Goal: Navigation & Orientation: Go to known website

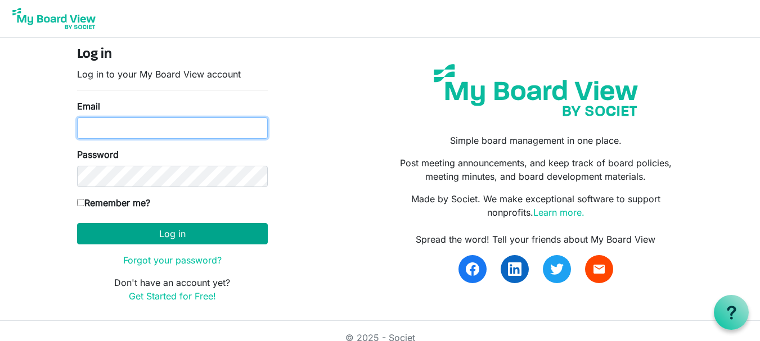
type input "[EMAIL_ADDRESS][DOMAIN_NAME]"
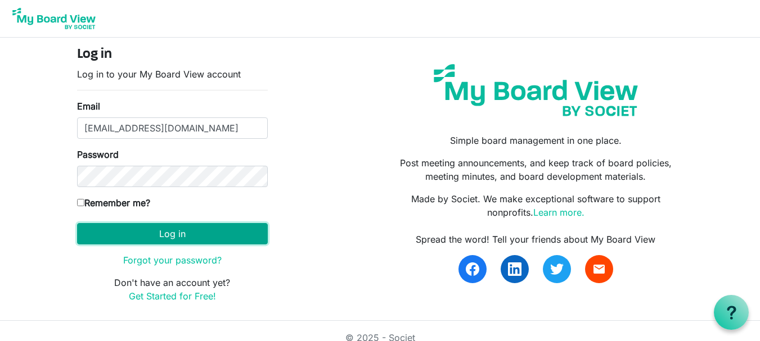
click at [162, 233] on button "Log in" at bounding box center [172, 233] width 191 height 21
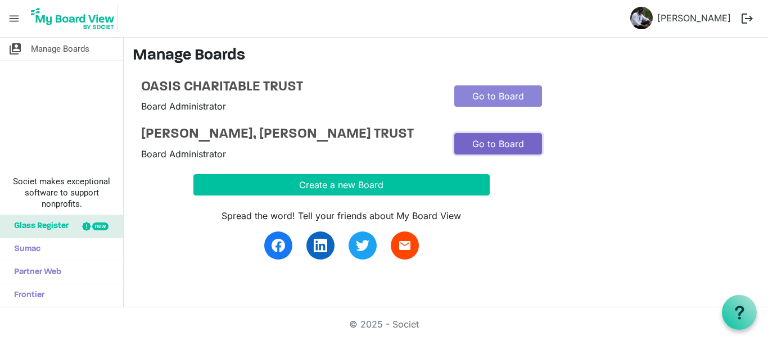
click at [496, 154] on link "Go to Board" at bounding box center [499, 143] width 88 height 21
